Goal: Check status: Check status

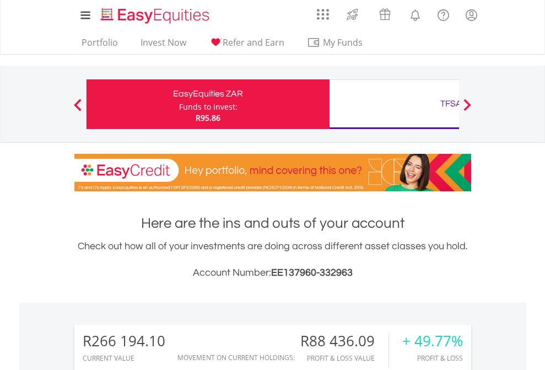
click at [179, 104] on div "Funds to invest:" at bounding box center [208, 106] width 58 height 11
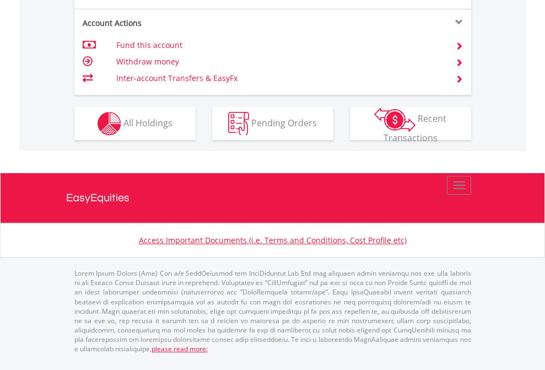
scroll to position [1027, 0]
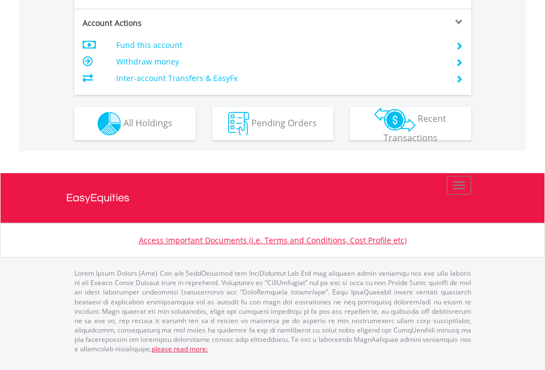
scroll to position [1034, 0]
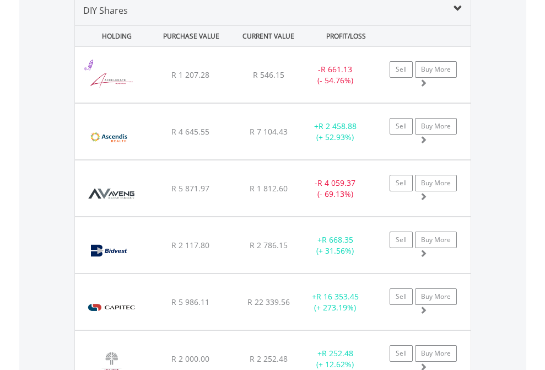
scroll to position [1065, 0]
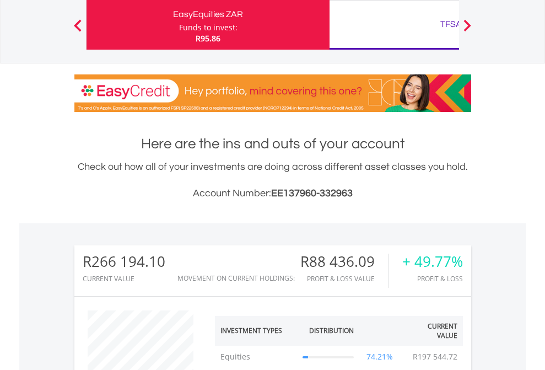
scroll to position [106, 173]
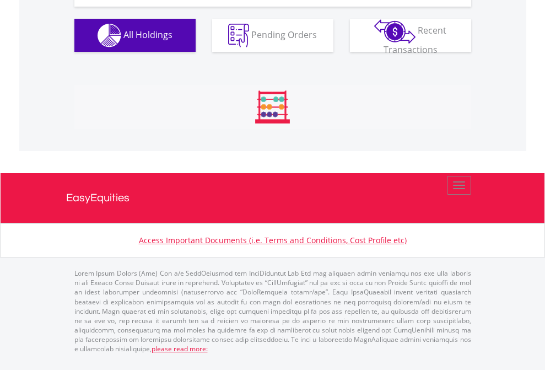
scroll to position [106, 173]
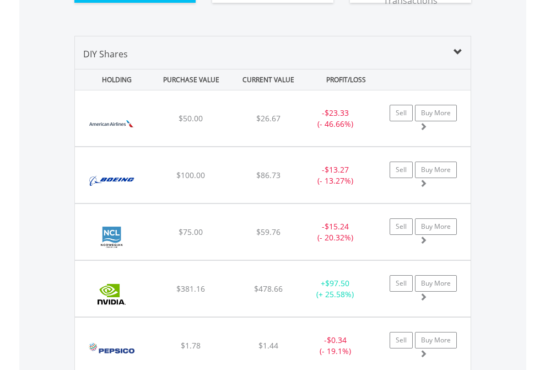
scroll to position [1225, 0]
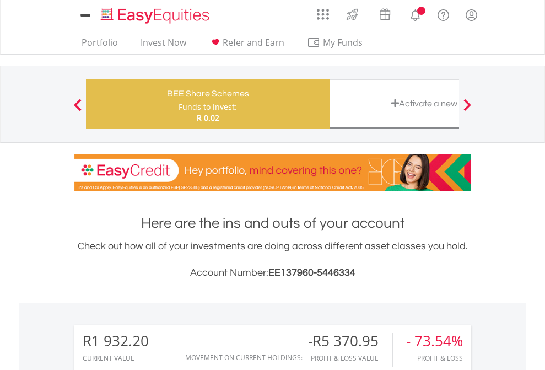
scroll to position [106, 173]
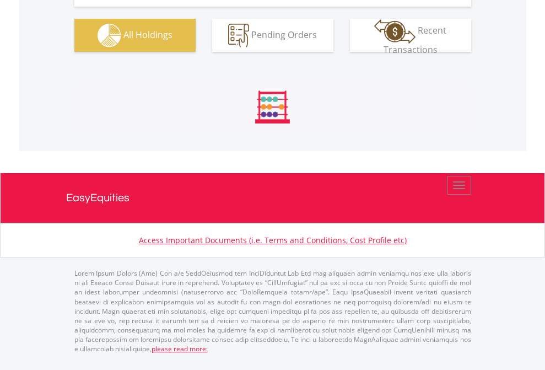
scroll to position [1225, 0]
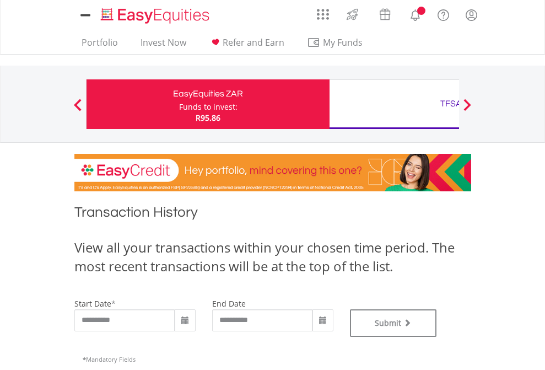
type input "**********"
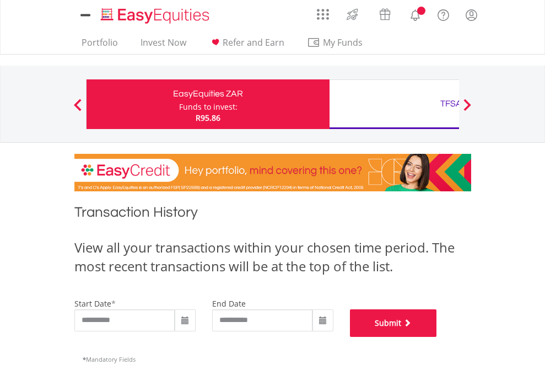
click at [437, 337] on button "Submit" at bounding box center [393, 323] width 87 height 28
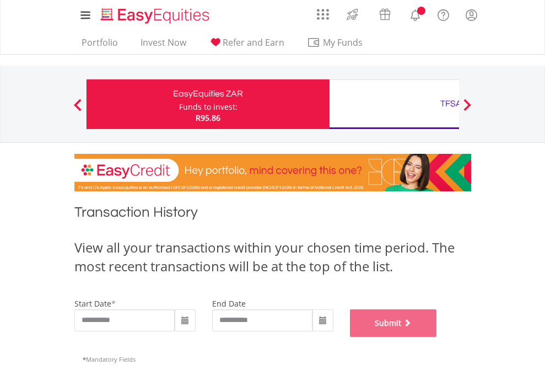
scroll to position [447, 0]
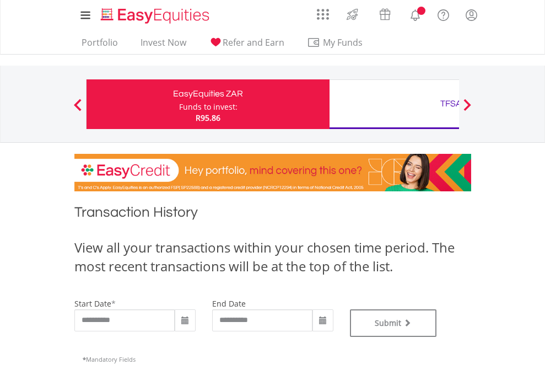
click at [394, 104] on div "TFSA" at bounding box center [451, 103] width 230 height 15
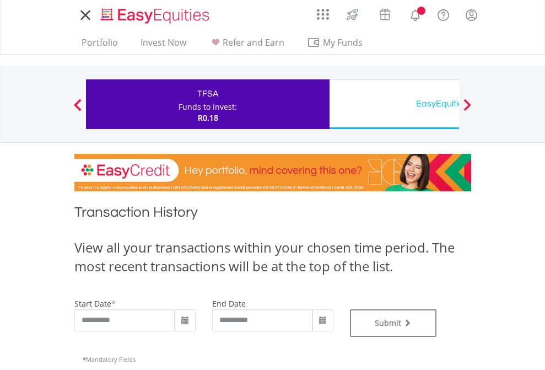
type input "**********"
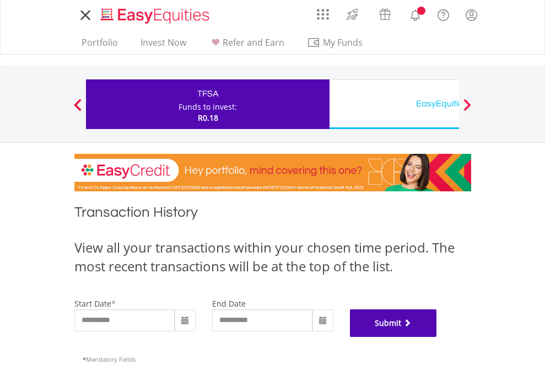
click at [437, 337] on button "Submit" at bounding box center [393, 323] width 87 height 28
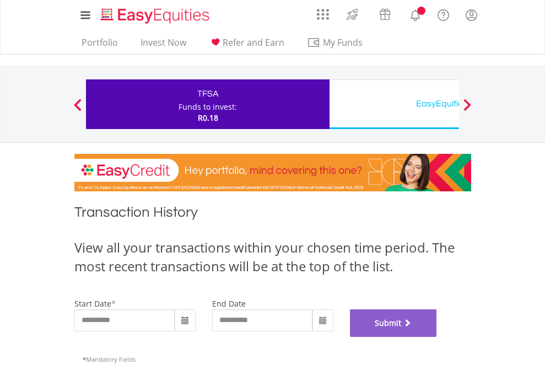
scroll to position [447, 0]
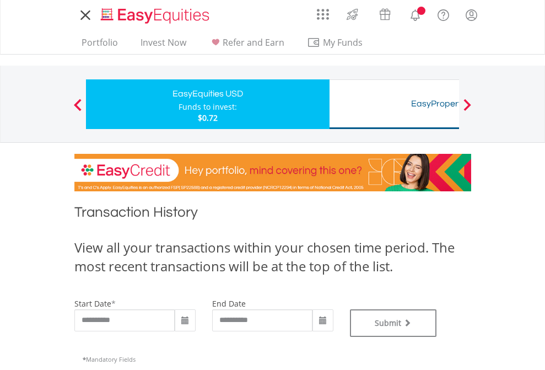
type input "**********"
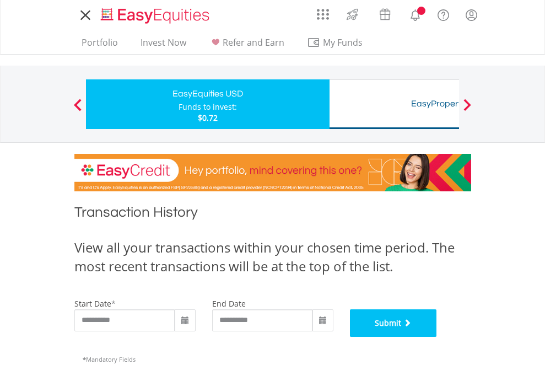
click at [437, 337] on button "Submit" at bounding box center [393, 323] width 87 height 28
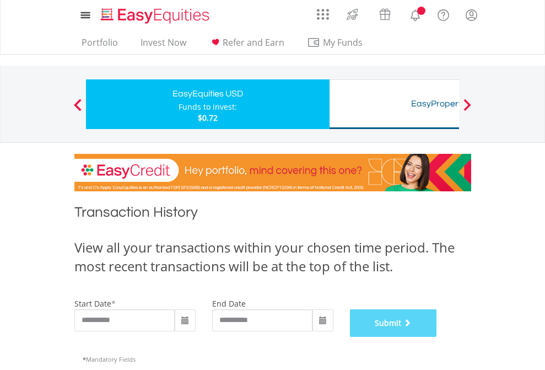
scroll to position [447, 0]
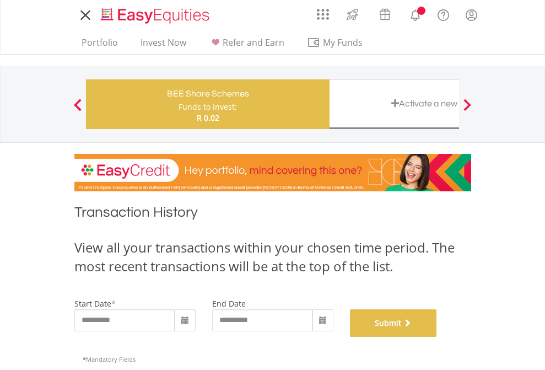
click at [437, 337] on button "Submit" at bounding box center [393, 323] width 87 height 28
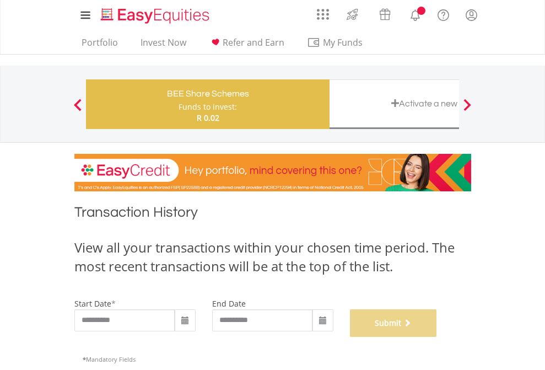
scroll to position [447, 0]
